Goal: Transaction & Acquisition: Purchase product/service

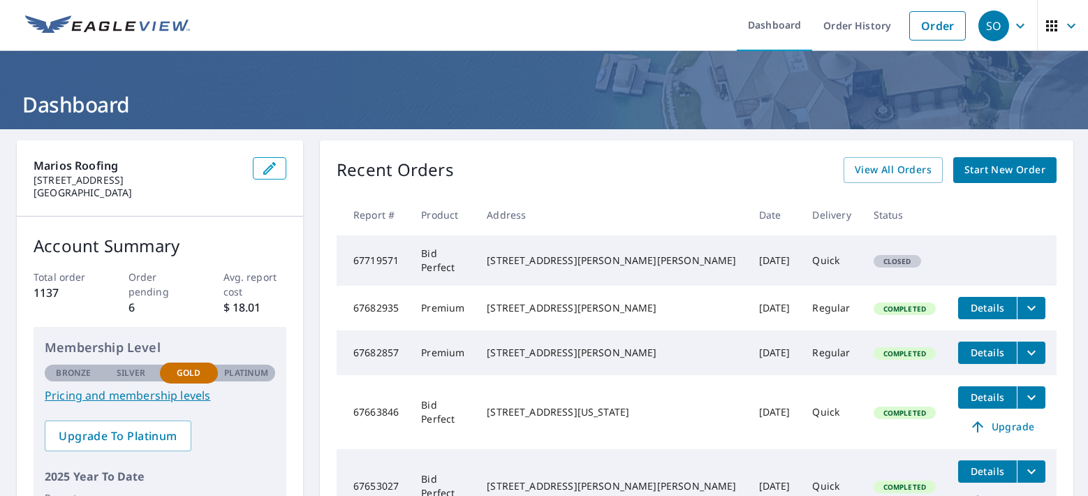
click at [973, 162] on span "Start New Order" at bounding box center [1004, 169] width 81 height 17
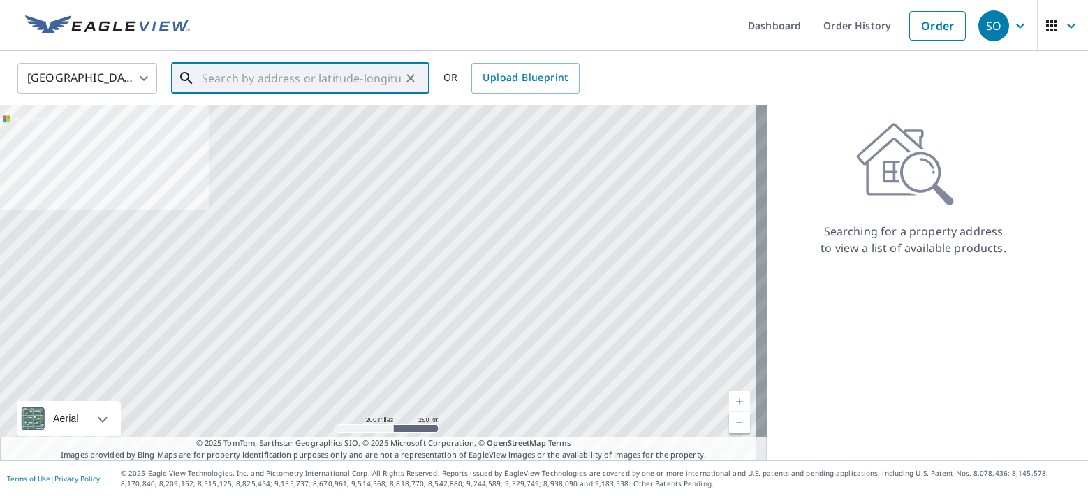
click at [361, 75] on input "text" at bounding box center [301, 78] width 199 height 39
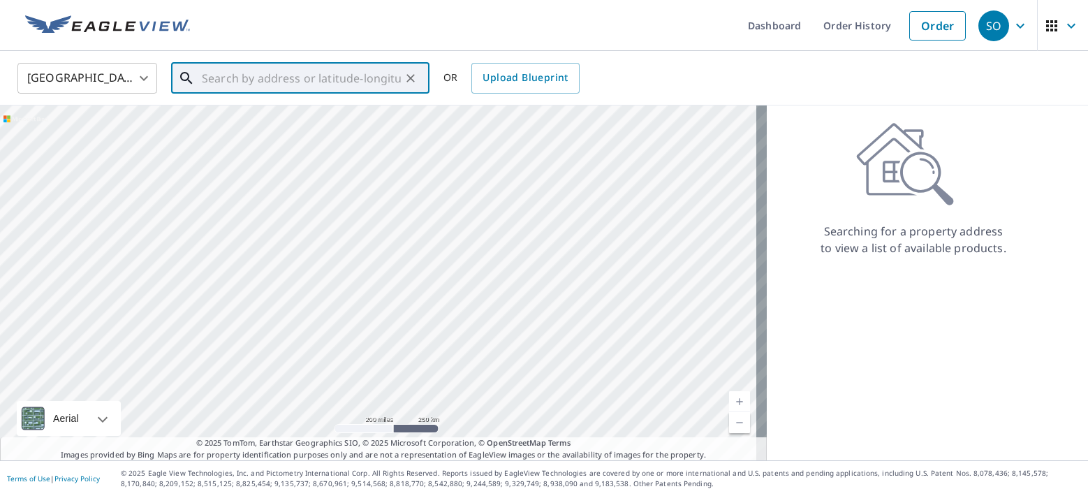
paste input "[STREET_ADDRESS]"
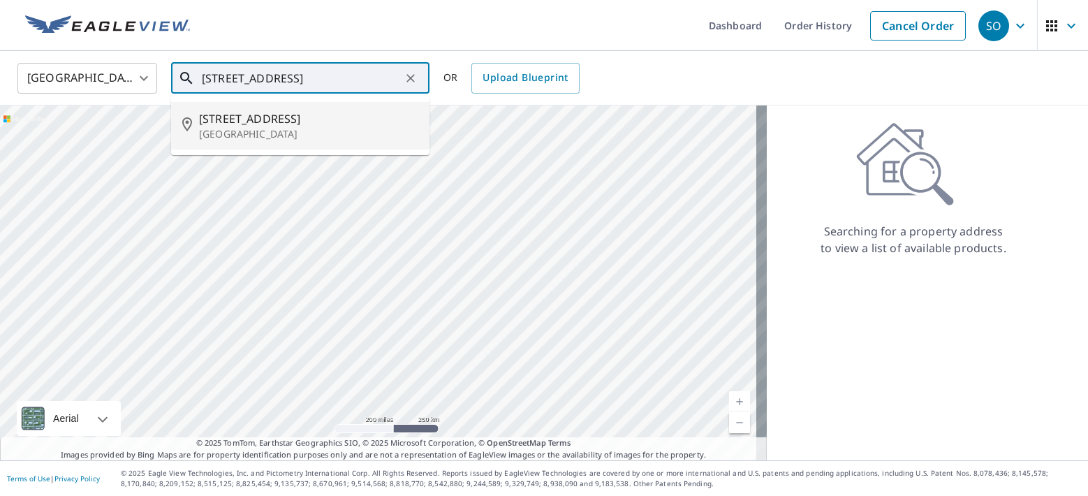
click at [222, 128] on p "[GEOGRAPHIC_DATA]" at bounding box center [308, 134] width 219 height 14
type input "[STREET_ADDRESS]"
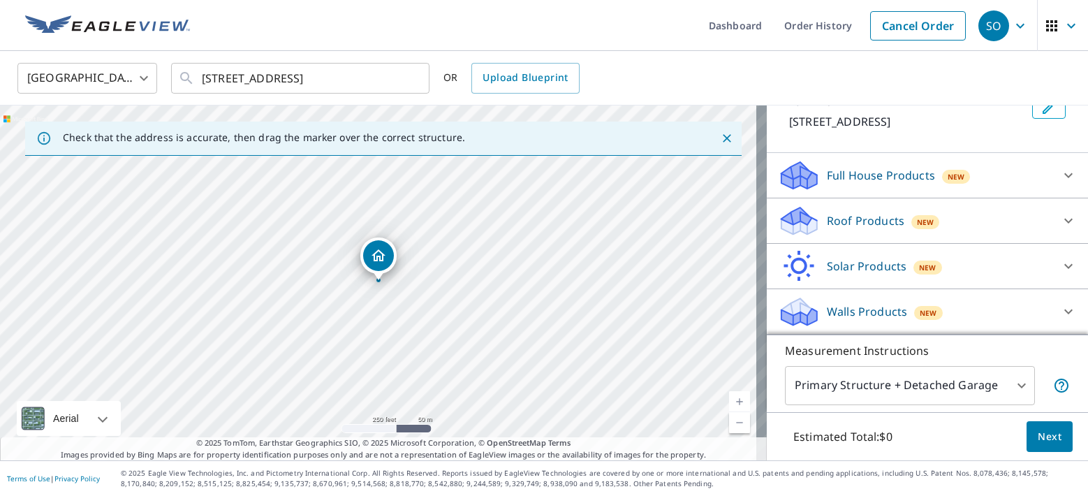
click at [874, 228] on p "Roof Products" at bounding box center [866, 220] width 78 height 17
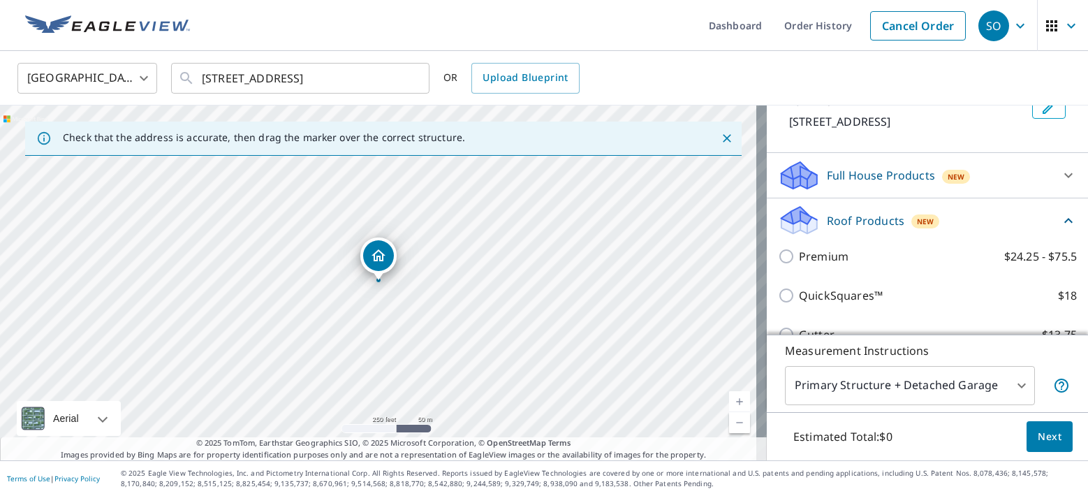
scroll to position [96, 0]
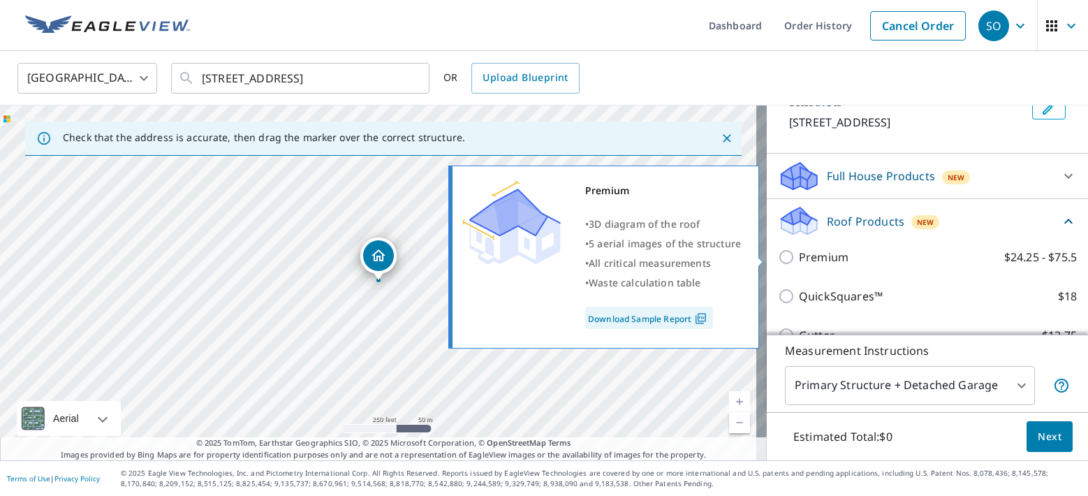
click at [848, 255] on label "Premium $24.25 - $75.5" at bounding box center [938, 257] width 278 height 17
click at [799, 255] on input "Premium $24.25 - $75.5" at bounding box center [788, 257] width 21 height 17
checkbox input "true"
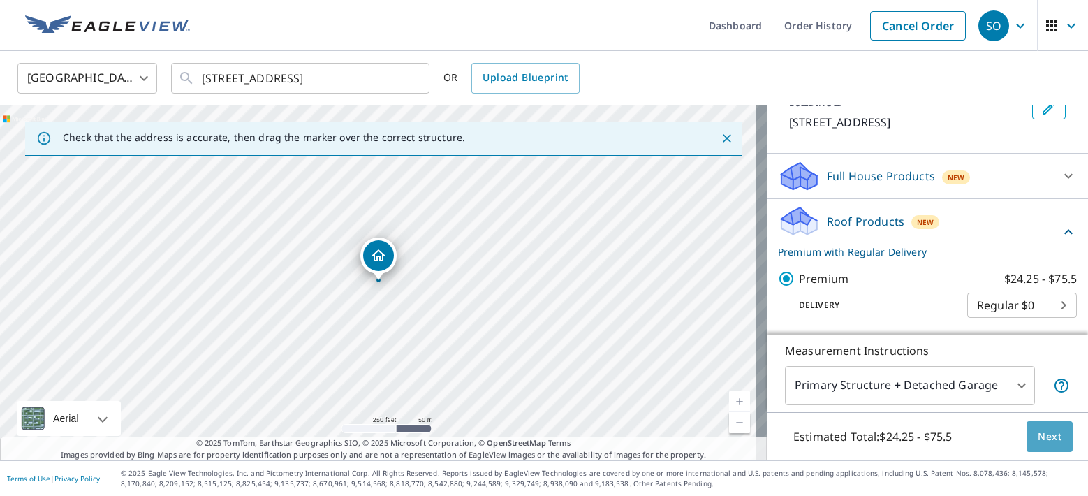
click at [1026, 434] on button "Next" at bounding box center [1049, 436] width 46 height 31
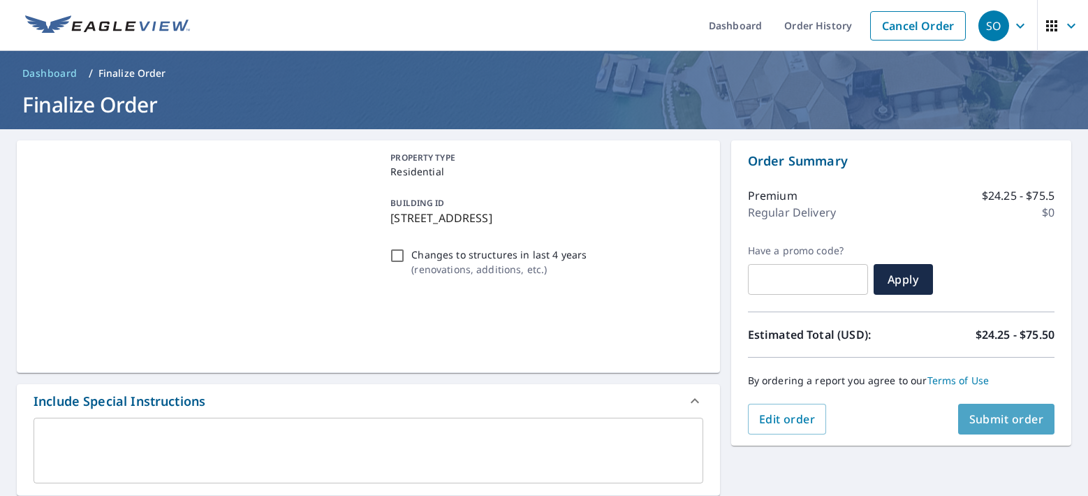
click at [969, 416] on span "Submit order" at bounding box center [1006, 418] width 75 height 15
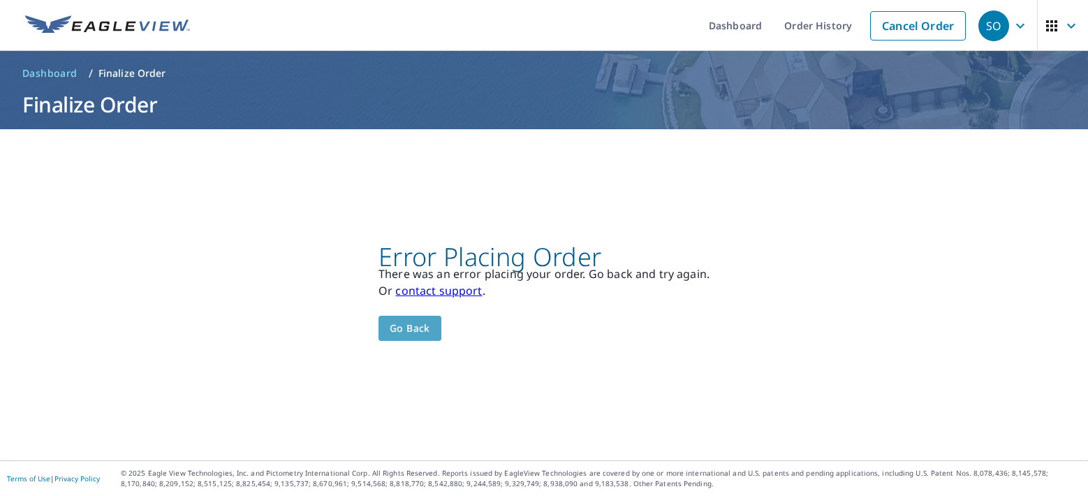
click at [408, 337] on button "Go back" at bounding box center [409, 329] width 63 height 26
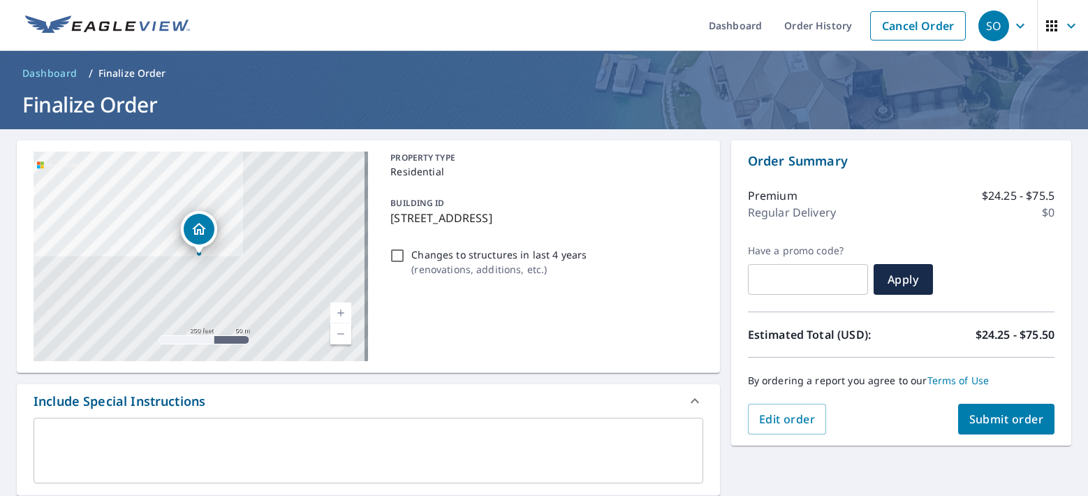
click at [80, 32] on img at bounding box center [107, 25] width 165 height 21
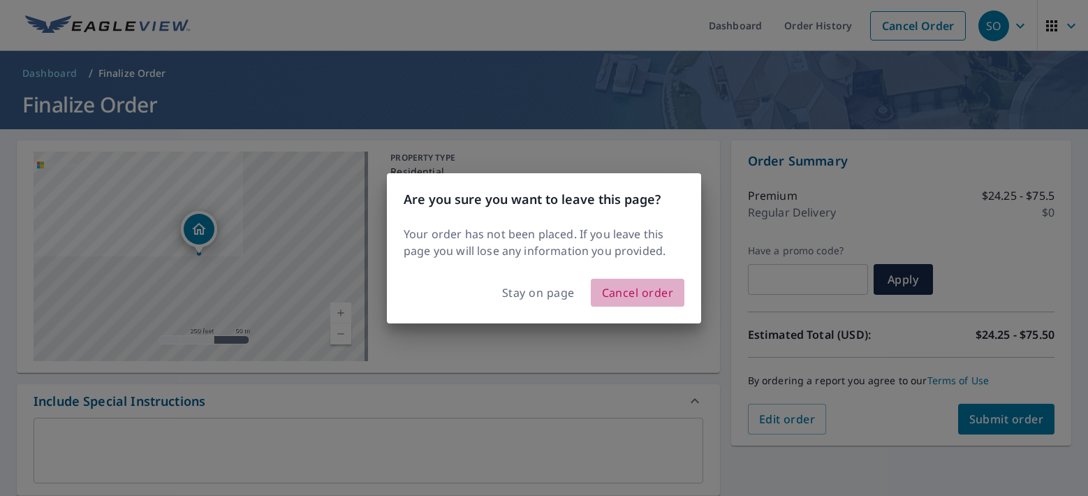
click at [614, 297] on span "Cancel order" at bounding box center [638, 293] width 72 height 20
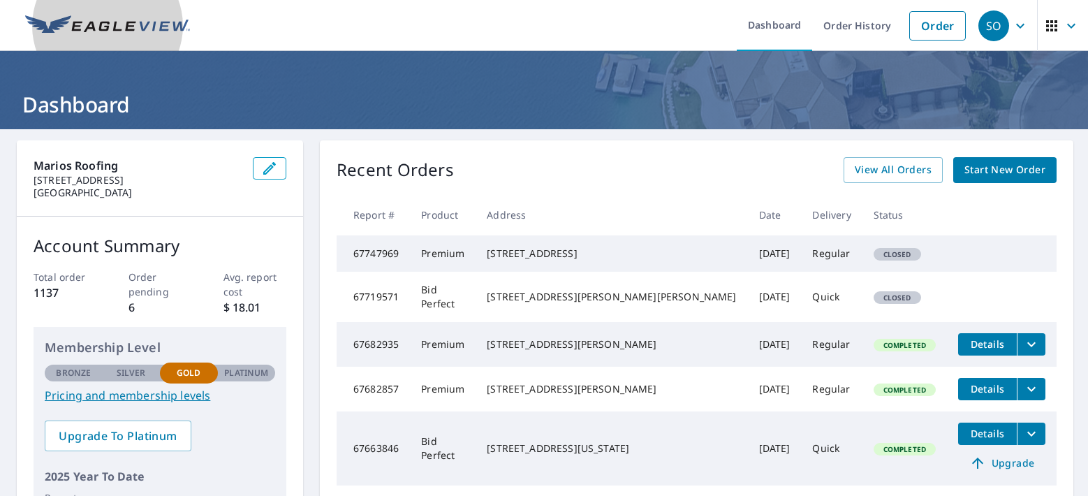
click at [63, 3] on link at bounding box center [108, 25] width 182 height 51
